Goal: Task Accomplishment & Management: Complete application form

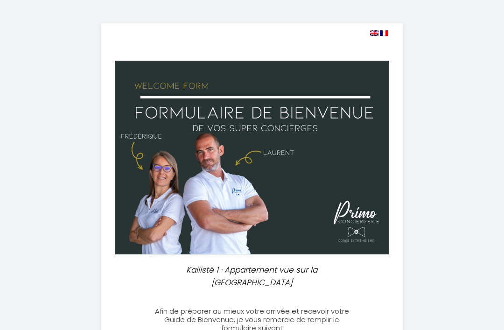
select select
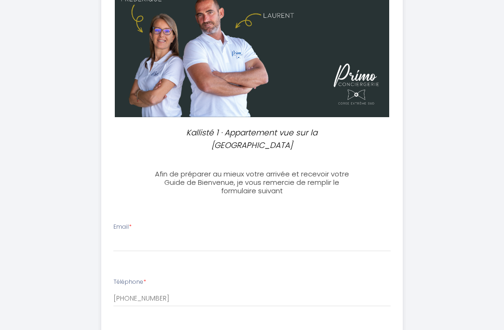
scroll to position [176, 0]
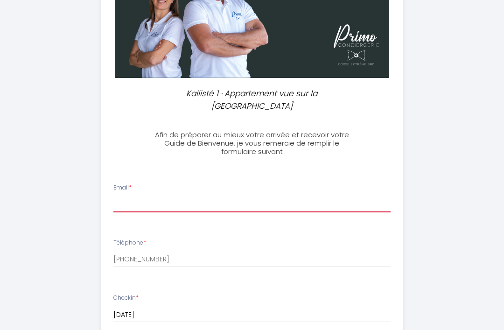
click at [177, 196] on input "Email *" at bounding box center [252, 204] width 278 height 17
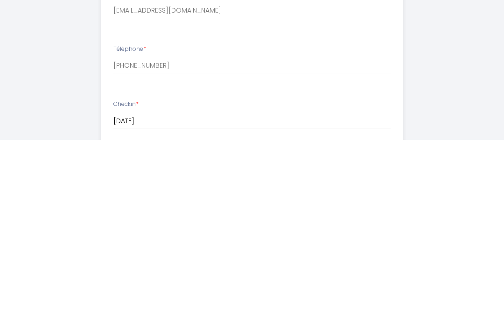
scroll to position [370, 0]
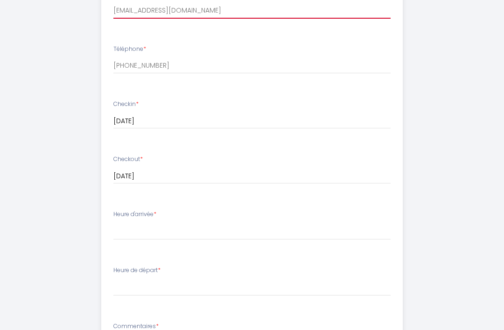
type input "[EMAIL_ADDRESS][DOMAIN_NAME]"
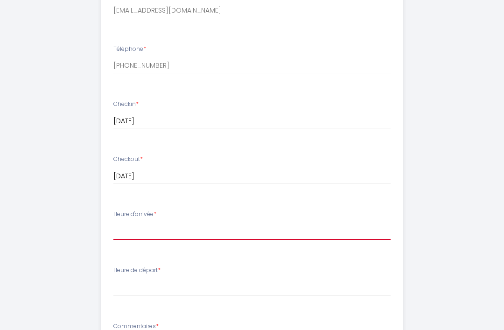
click at [244, 222] on select "17:00 17:30 18:00 18:30 19:00 19:30 20:00 20:30 21:00 21:30 22:00 22:30 23:00 2…" at bounding box center [252, 231] width 278 height 18
click at [202, 222] on select "17:00 17:30 18:00 18:30 19:00 19:30 20:00 20:30 21:00 21:30 22:00 22:30 23:00 2…" at bounding box center [252, 231] width 278 height 18
click at [181, 222] on select "17:00 17:30 18:00 18:30 19:00 19:30 20:00 20:30 21:00 21:30 22:00 22:30 23:00 2…" at bounding box center [252, 231] width 278 height 18
click at [160, 222] on select "17:00 17:30 18:00 18:30 19:00 19:30 20:00 20:30 21:00 21:30 22:00 22:30 23:00 2…" at bounding box center [252, 231] width 278 height 18
select select "17:00"
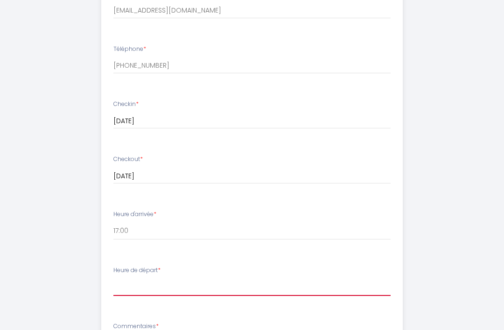
click at [162, 278] on select "00:00 00:30 01:00 01:30 02:00 02:30 03:00 03:30 04:00 04:30 05:00 05:30 06:00 0…" at bounding box center [252, 287] width 278 height 18
select select "10:00"
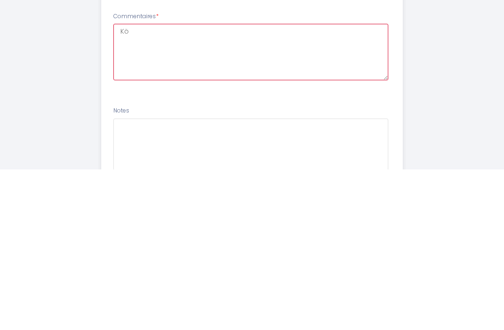
scroll to position [520, 0]
type textarea "[PERSON_NAME] wir vielleicht etwas eher in die Wohnung?"
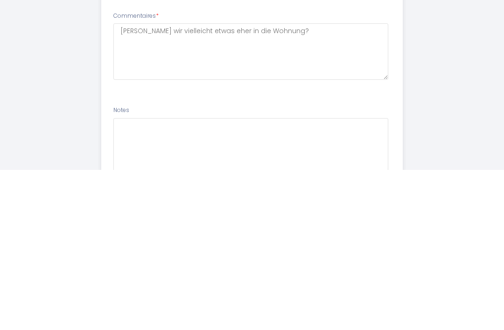
scroll to position [559, 0]
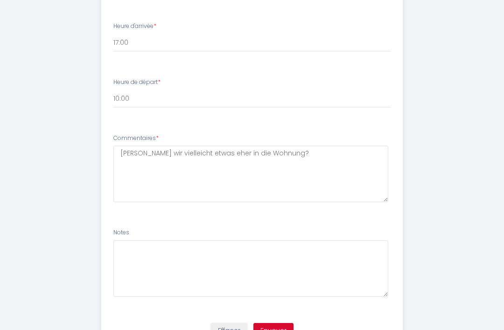
click at [279, 323] on button "Envoyer" at bounding box center [274, 331] width 40 height 16
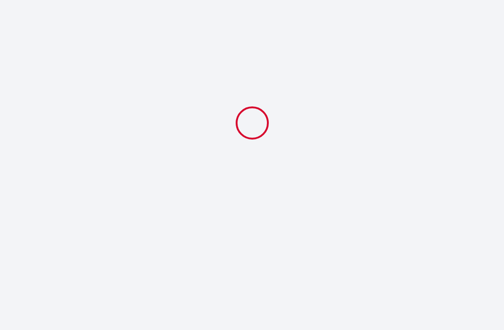
select select "10:00"
